Goal: Share content

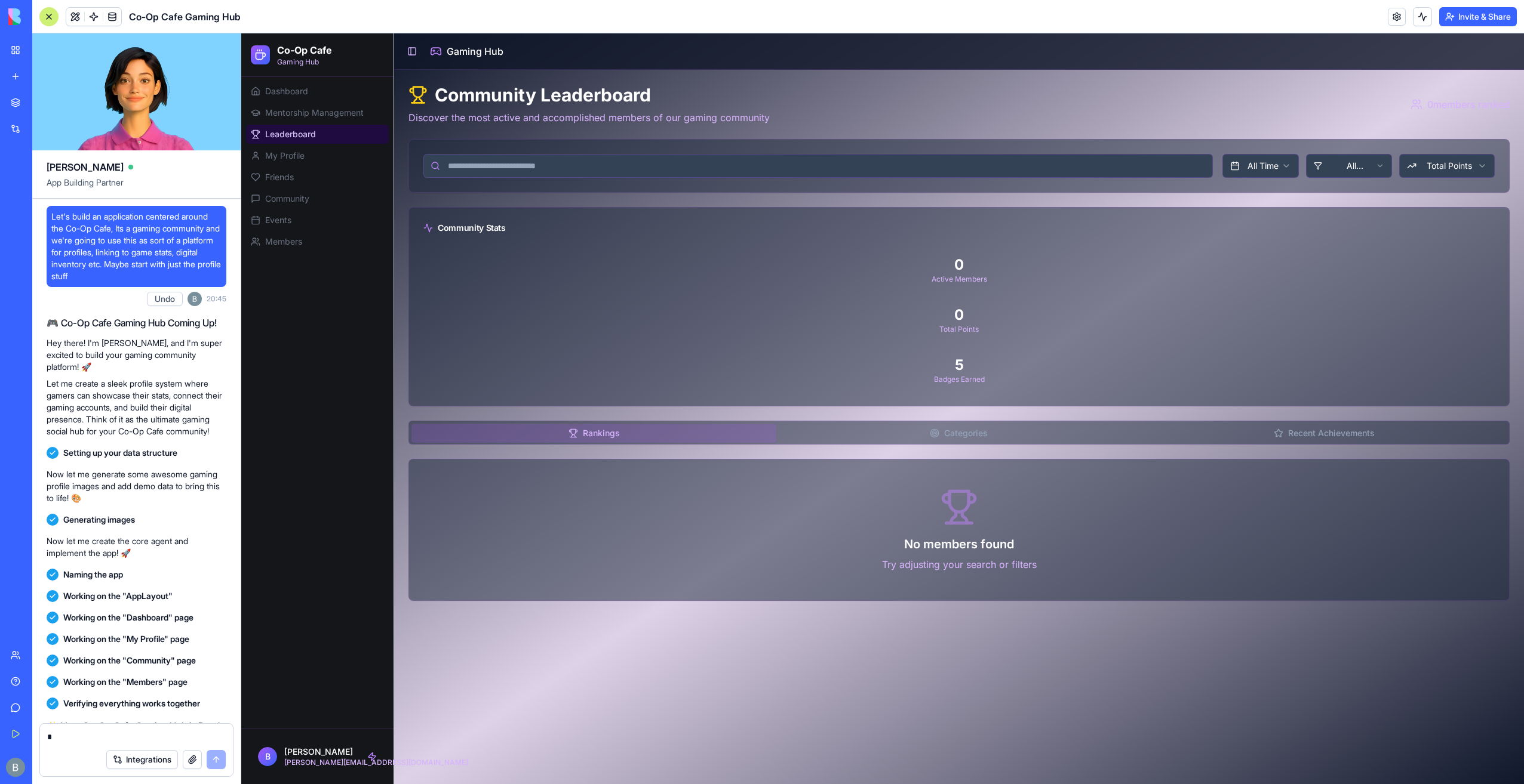
scroll to position [10996, 0]
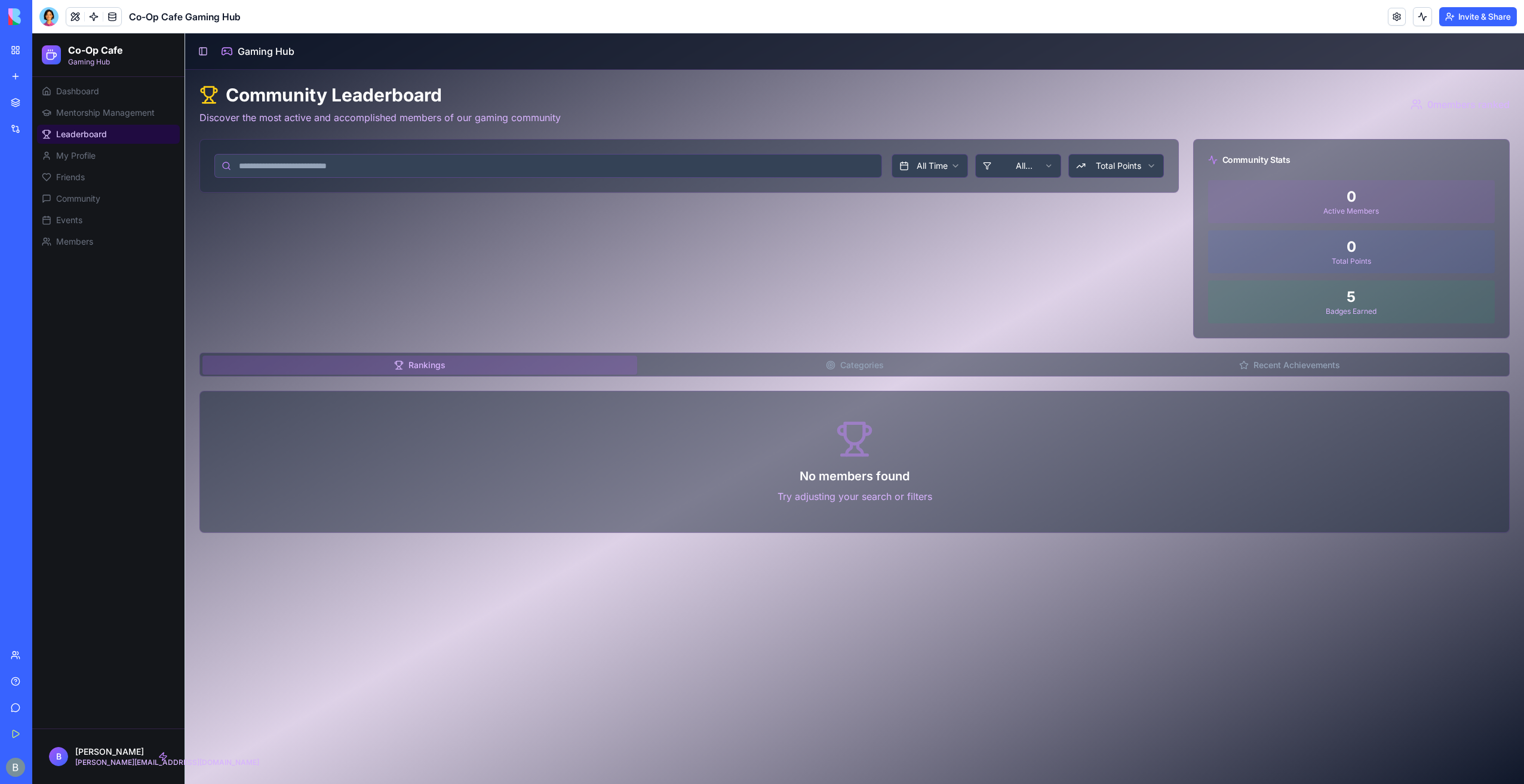
click at [1473, 18] on button "Invite & Share" at bounding box center [1478, 17] width 78 height 19
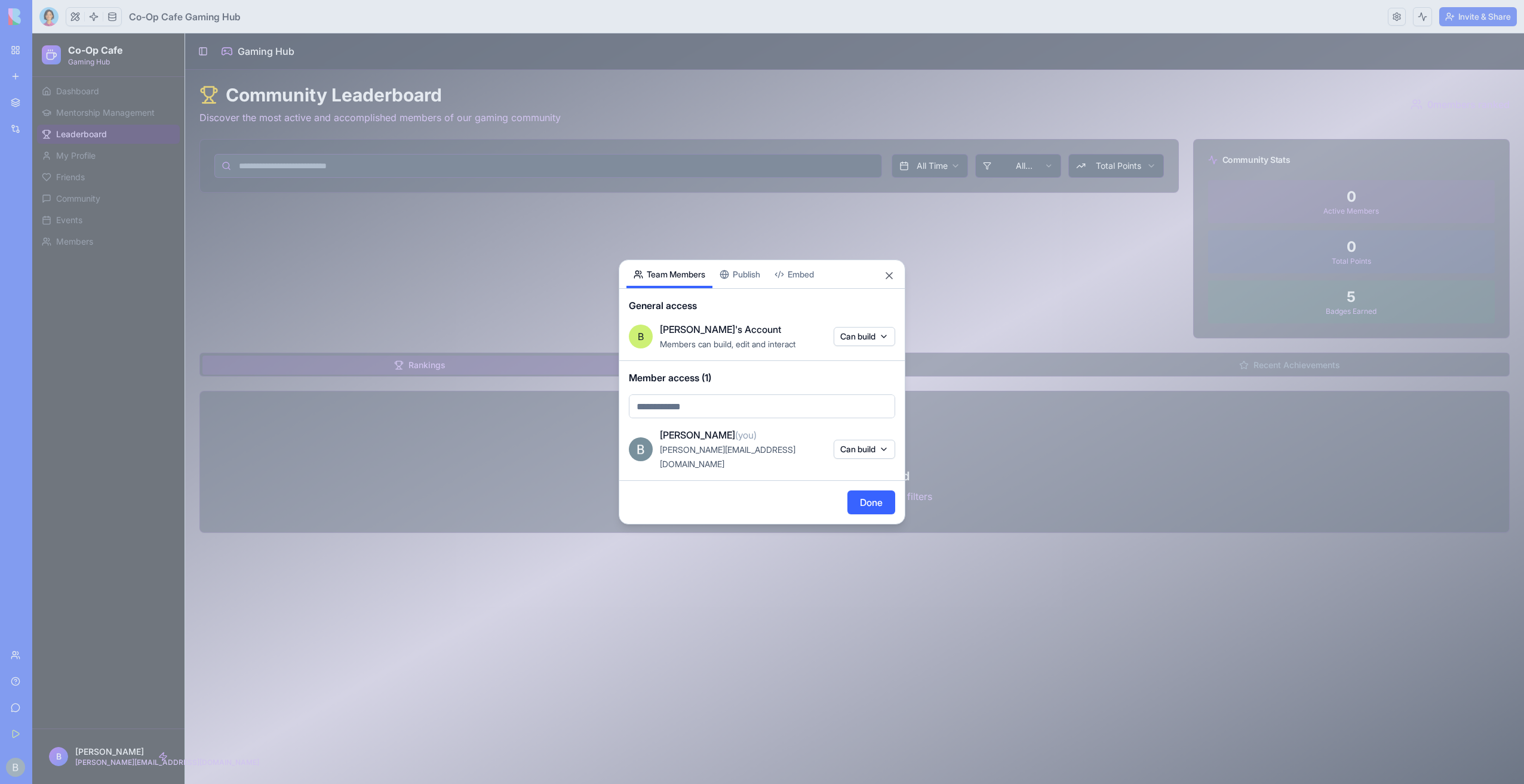
click at [759, 283] on div "Share App Team Members Publish Embed General access B Benjamin's Account Member…" at bounding box center [762, 392] width 287 height 265
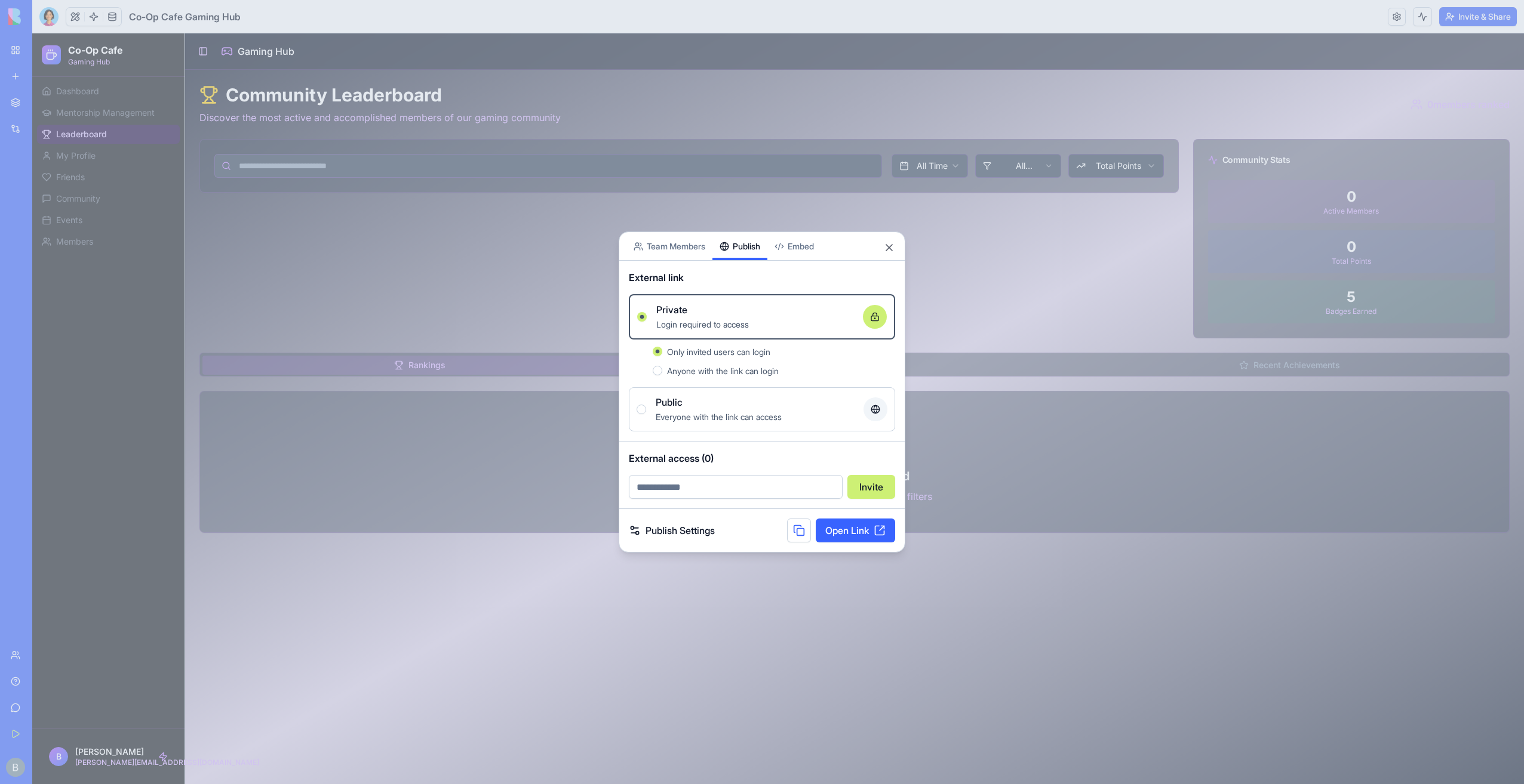
click at [852, 535] on link "Open Link" at bounding box center [855, 530] width 80 height 24
click at [866, 535] on link "Open Link" at bounding box center [855, 530] width 80 height 24
click at [846, 528] on link "Open Link" at bounding box center [855, 530] width 80 height 24
